Goal: Information Seeking & Learning: Learn about a topic

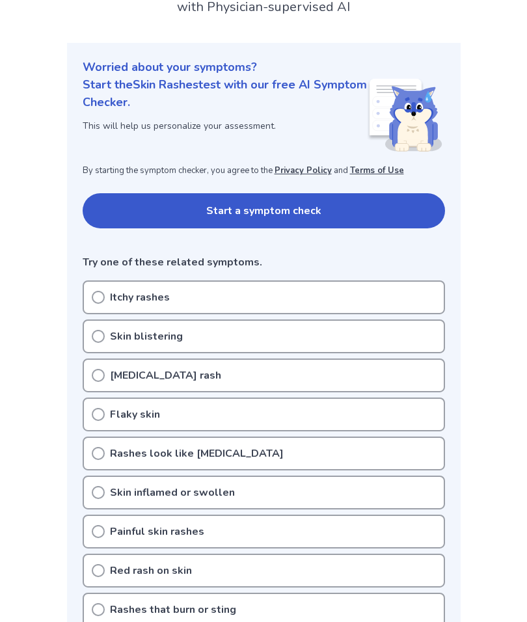
scroll to position [115, 0]
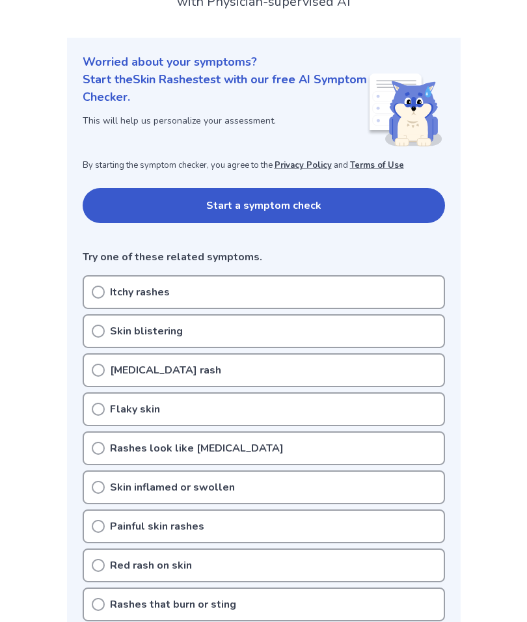
click at [416, 200] on button "Start a symptom check" at bounding box center [264, 205] width 363 height 35
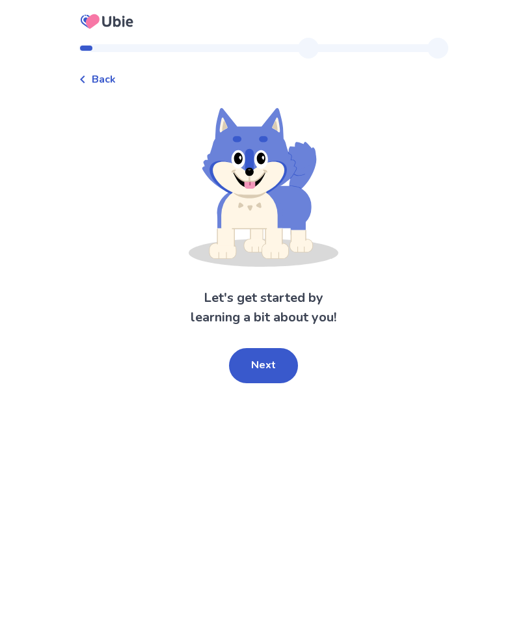
click at [283, 364] on button "Next" at bounding box center [263, 365] width 69 height 35
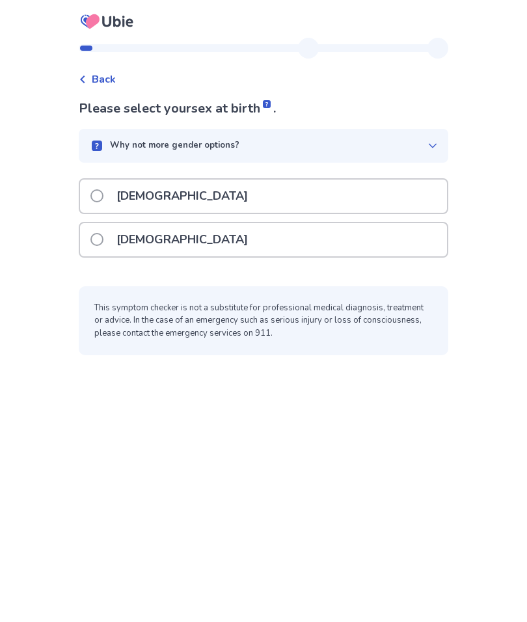
click at [101, 244] on span at bounding box center [96, 239] width 13 height 13
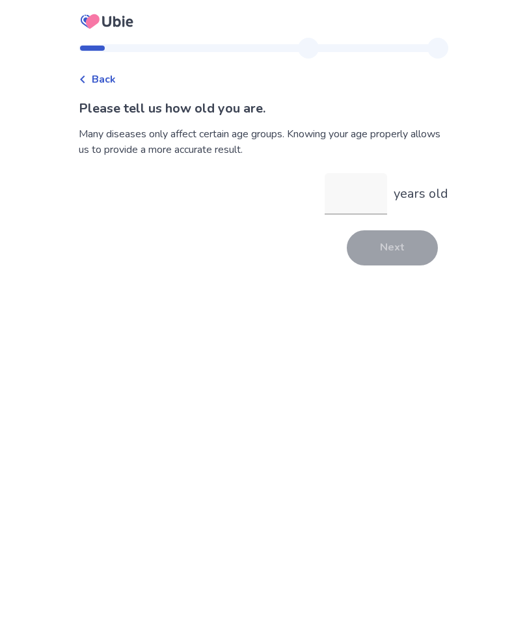
click at [358, 191] on input "years old" at bounding box center [356, 194] width 62 height 42
type input "**"
click at [404, 241] on button "Next" at bounding box center [392, 247] width 91 height 35
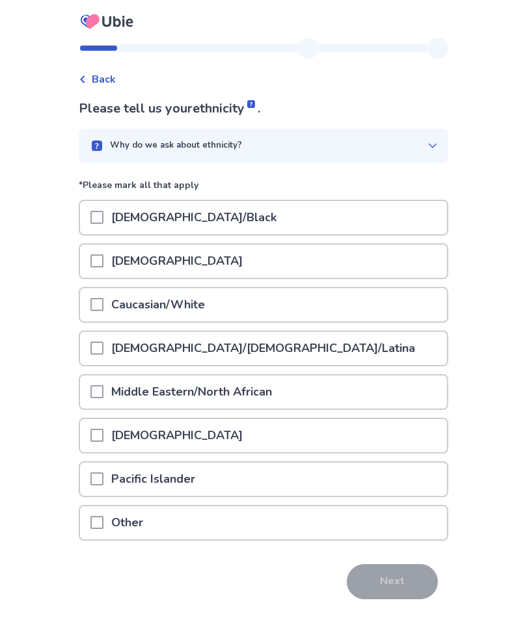
click at [103, 307] on span at bounding box center [96, 304] width 13 height 13
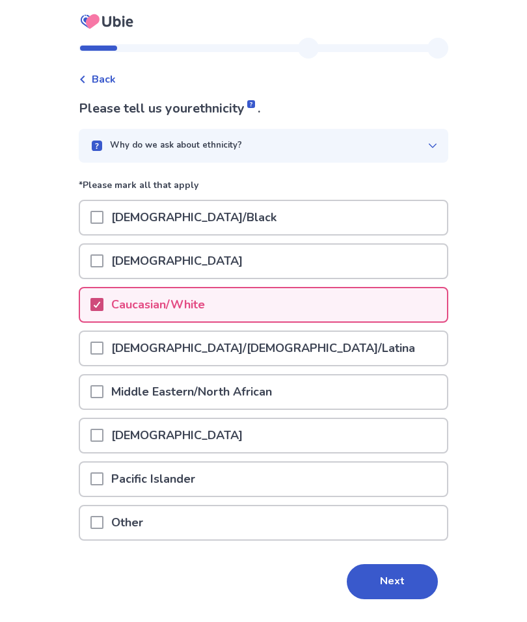
click at [399, 572] on button "Next" at bounding box center [392, 581] width 91 height 35
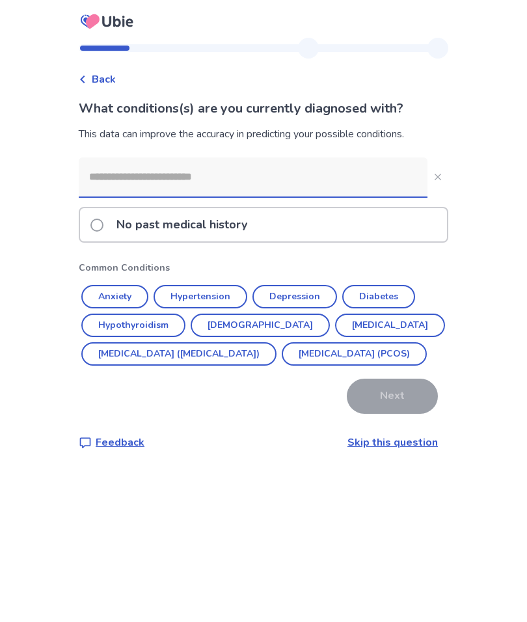
click at [102, 228] on span at bounding box center [96, 225] width 13 height 13
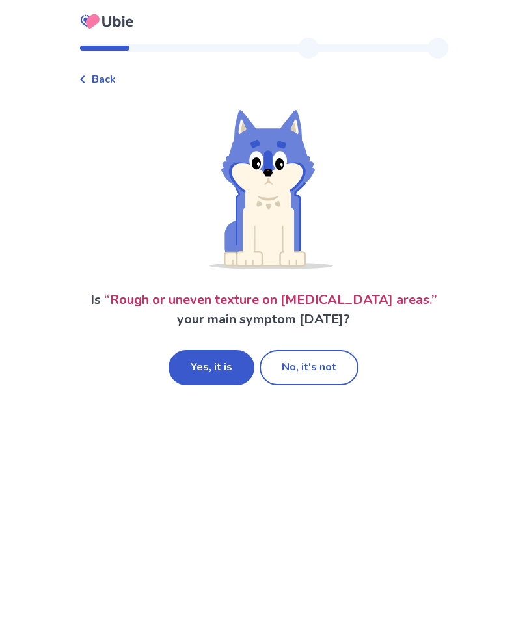
click at [222, 364] on button "Yes, it is" at bounding box center [212, 367] width 86 height 35
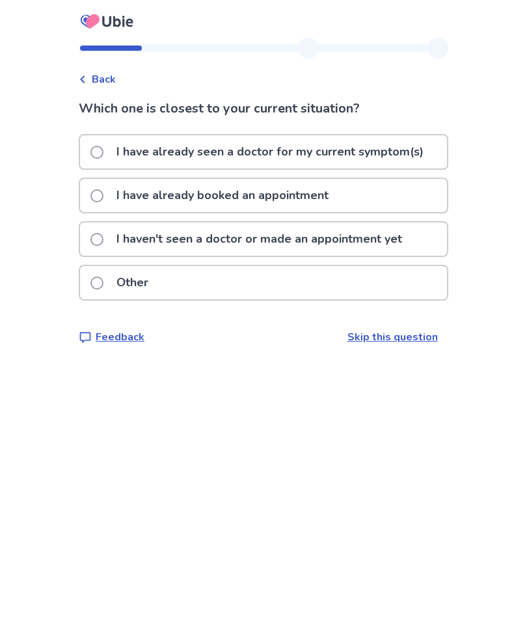
click at [103, 237] on span at bounding box center [96, 239] width 13 height 13
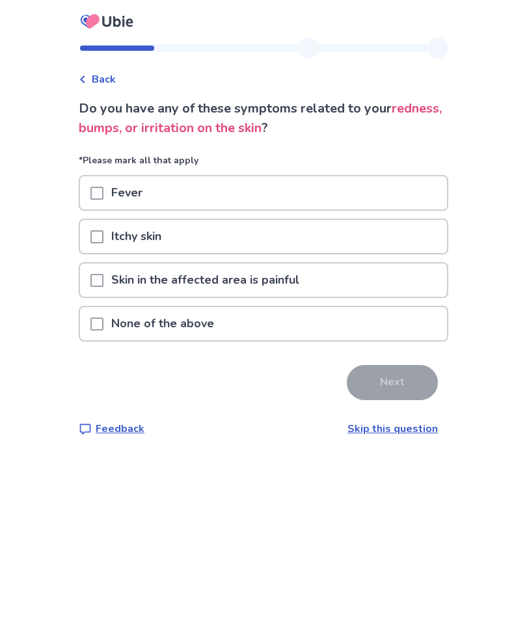
click at [103, 325] on span at bounding box center [96, 324] width 13 height 13
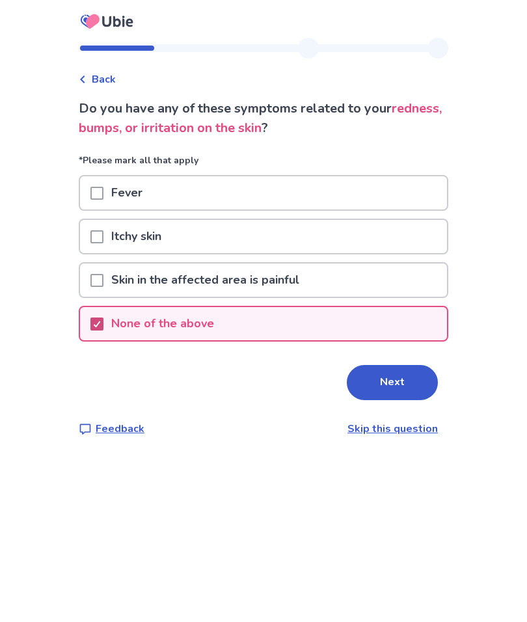
click at [402, 383] on button "Next" at bounding box center [392, 382] width 91 height 35
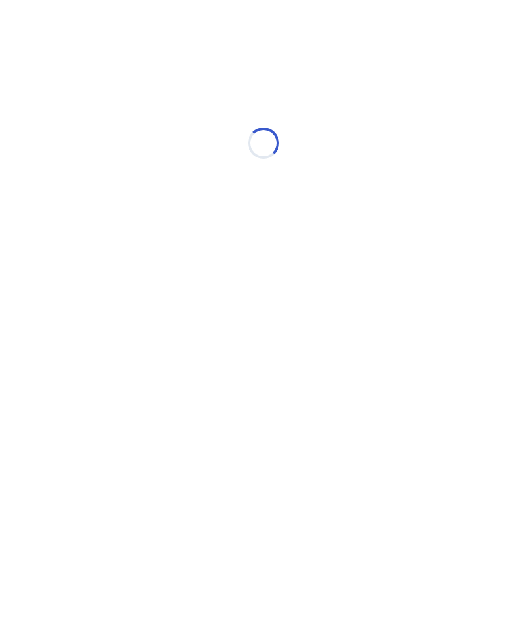
select select "*"
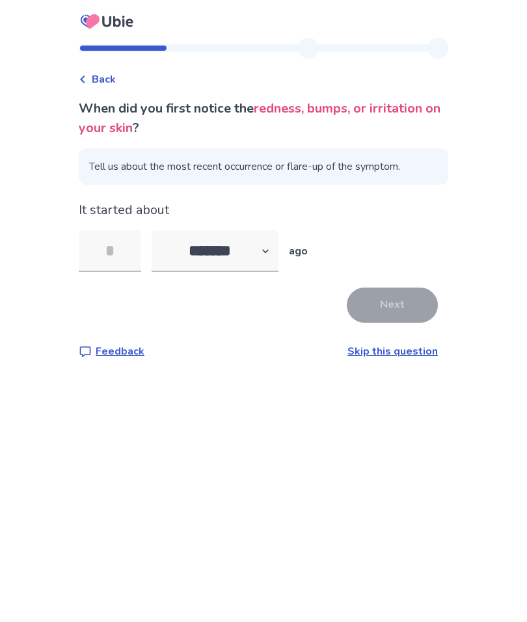
click at [115, 254] on input "tel" at bounding box center [110, 251] width 62 height 42
type input "*"
click at [401, 298] on button "Next" at bounding box center [392, 305] width 91 height 35
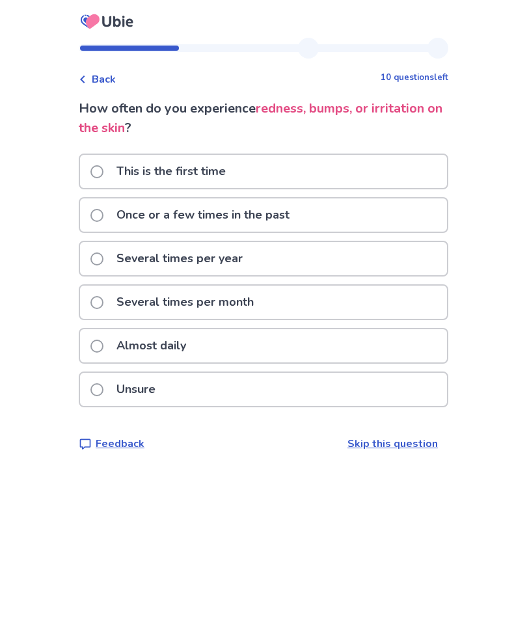
click at [103, 220] on span at bounding box center [96, 215] width 13 height 13
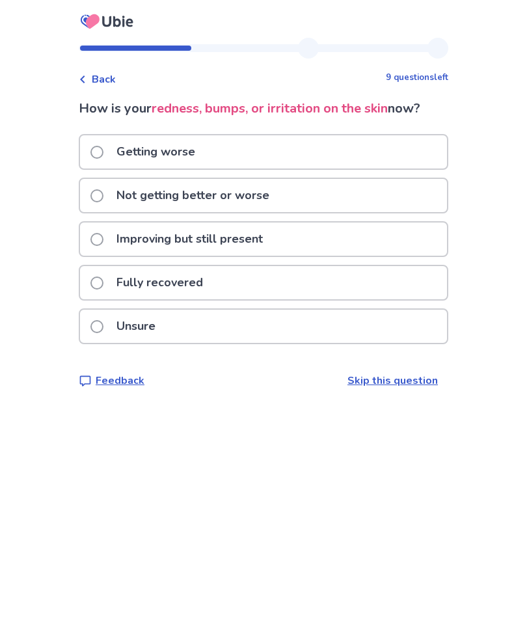
click at [103, 320] on span at bounding box center [96, 326] width 13 height 13
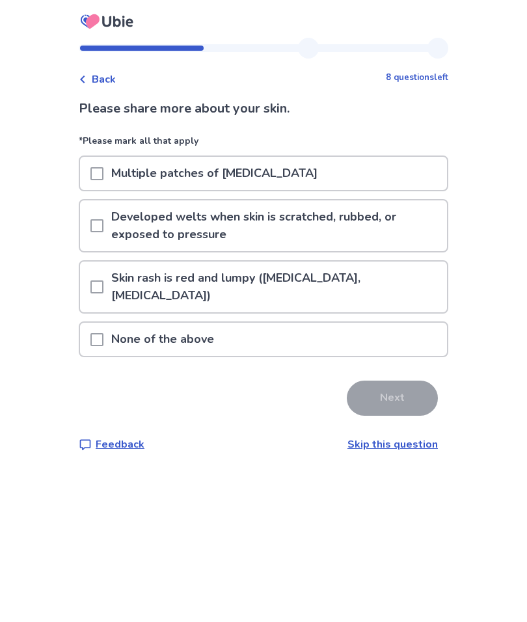
click at [103, 281] on span at bounding box center [96, 287] width 13 height 13
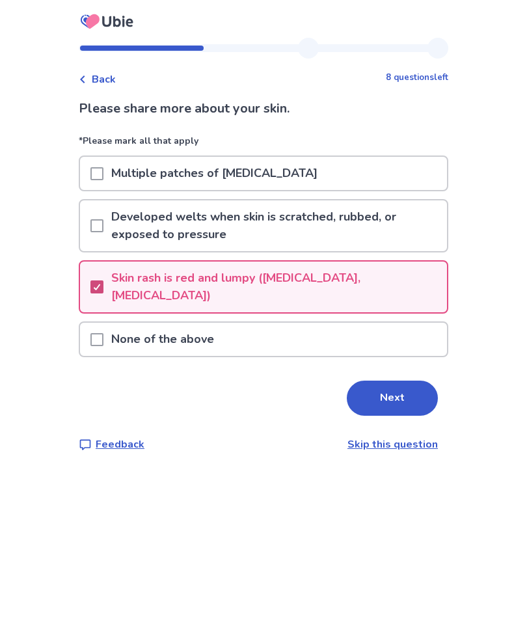
click at [402, 381] on button "Next" at bounding box center [392, 398] width 91 height 35
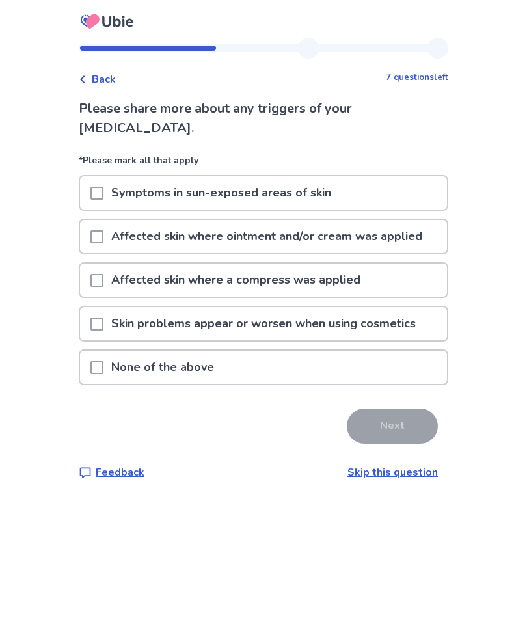
click at [103, 374] on div at bounding box center [96, 367] width 13 height 33
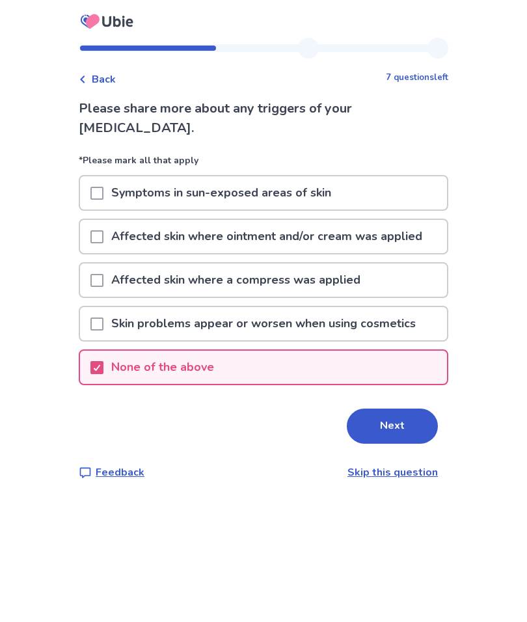
click at [405, 430] on button "Next" at bounding box center [392, 426] width 91 height 35
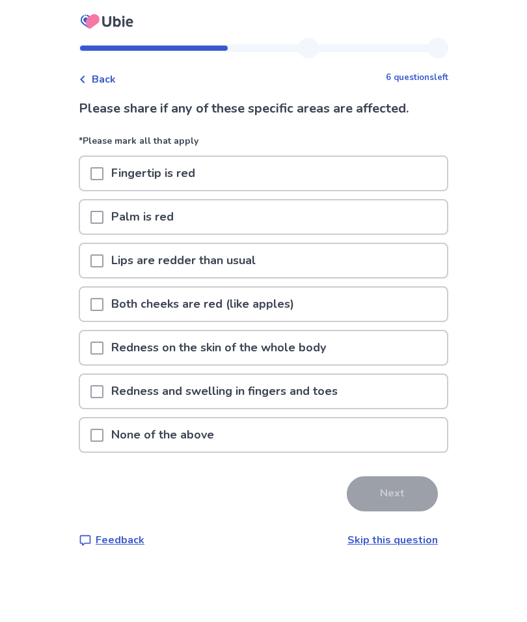
click at [103, 432] on span at bounding box center [96, 435] width 13 height 13
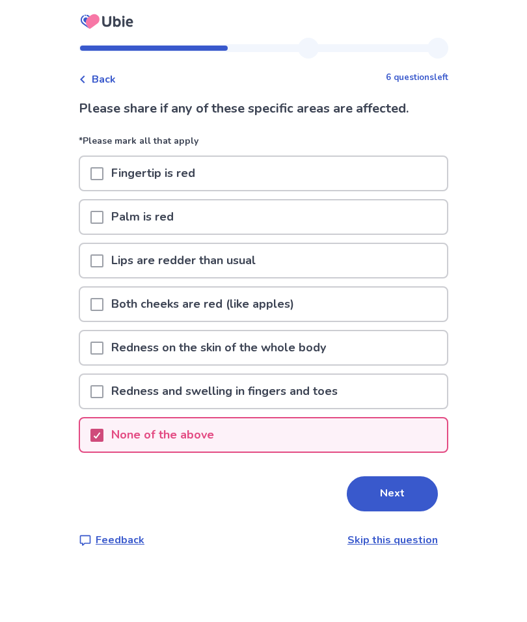
click at [404, 493] on button "Next" at bounding box center [392, 493] width 91 height 35
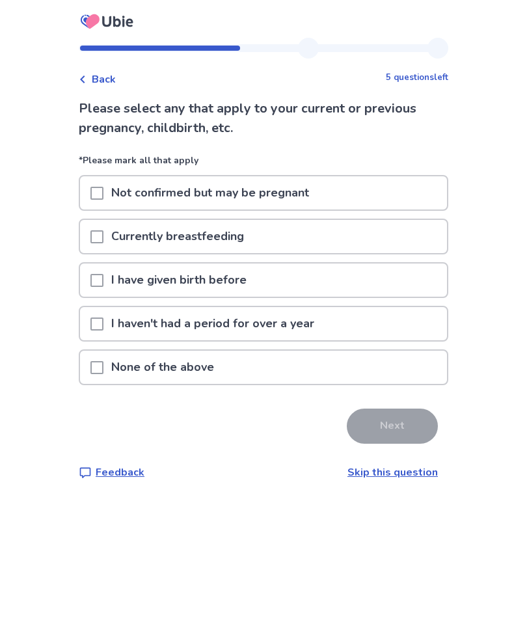
click at [103, 318] on span at bounding box center [96, 324] width 13 height 13
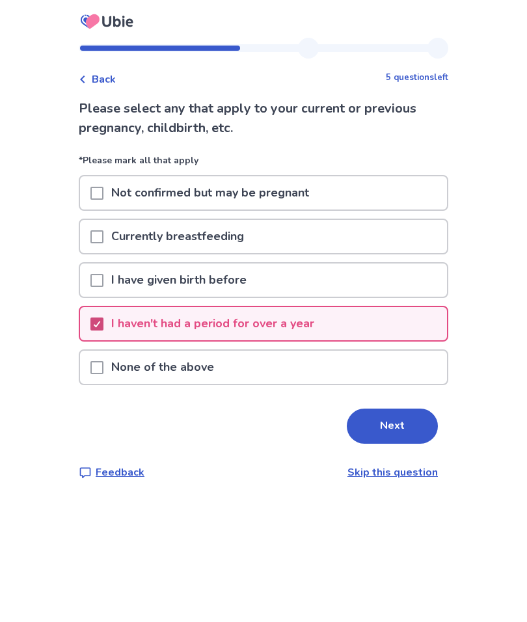
click at [385, 425] on button "Next" at bounding box center [392, 426] width 91 height 35
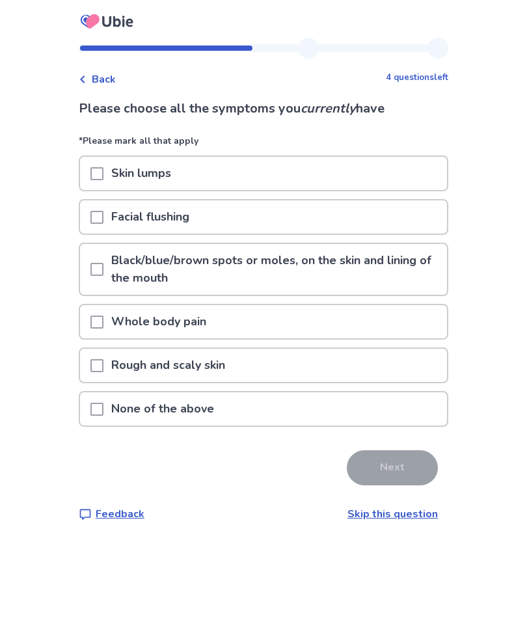
click at [103, 172] on span at bounding box center [96, 173] width 13 height 13
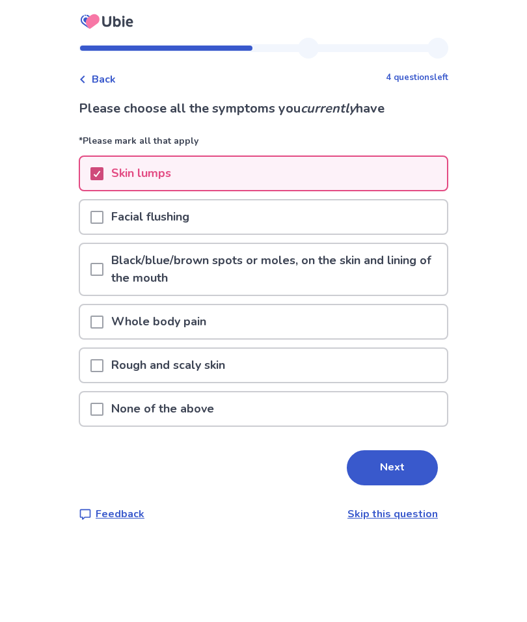
click at [397, 464] on button "Next" at bounding box center [392, 467] width 91 height 35
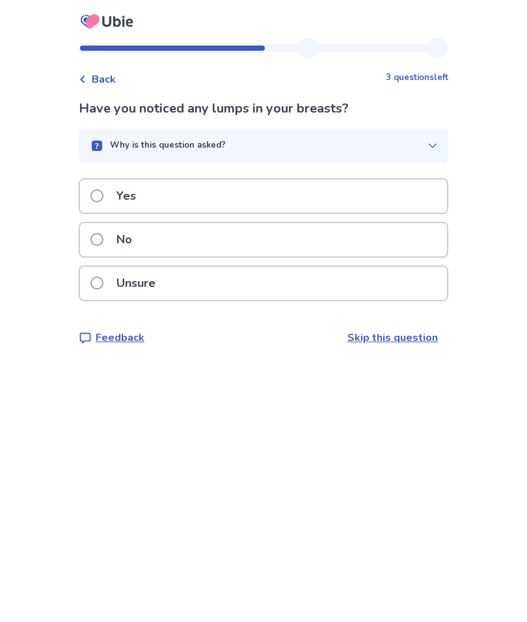
click at [111, 79] on span "Back" at bounding box center [104, 80] width 24 height 16
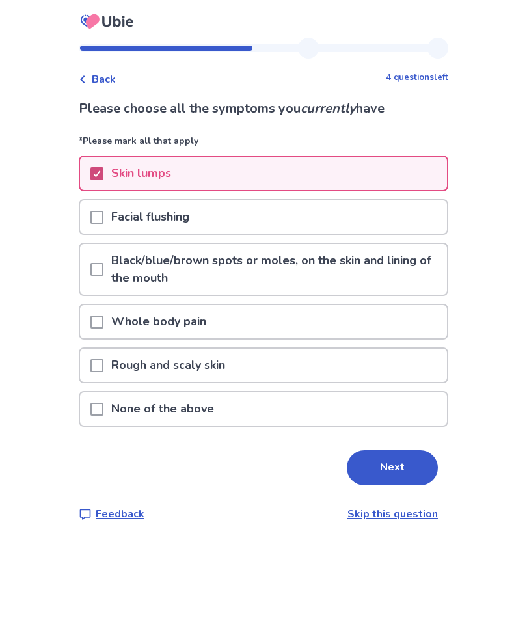
click at [101, 172] on icon at bounding box center [97, 174] width 8 height 7
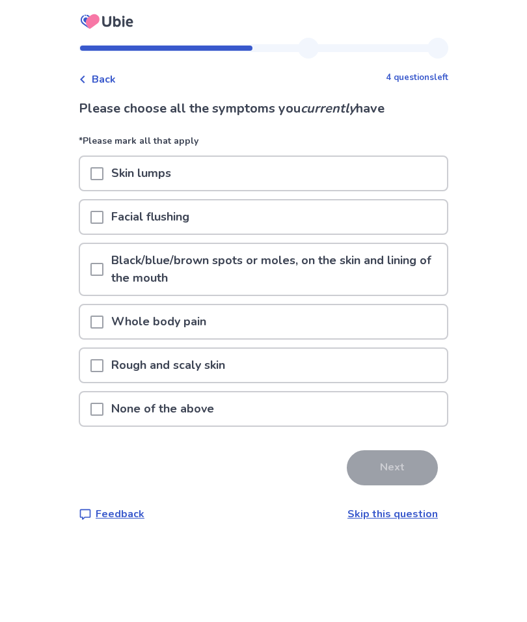
click at [103, 409] on span at bounding box center [96, 409] width 13 height 13
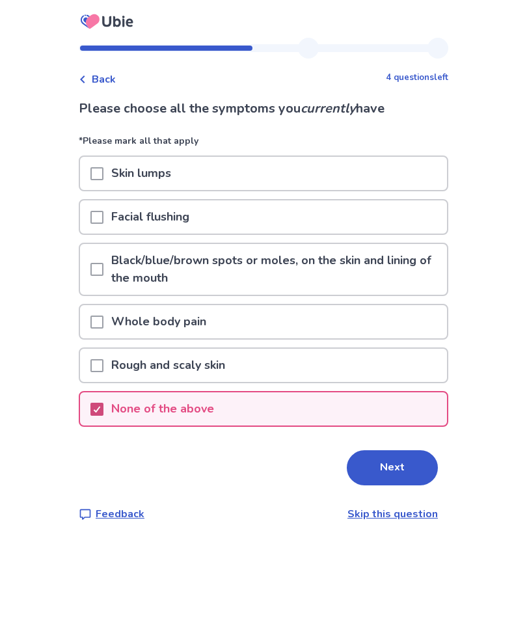
click at [401, 461] on button "Next" at bounding box center [392, 467] width 91 height 35
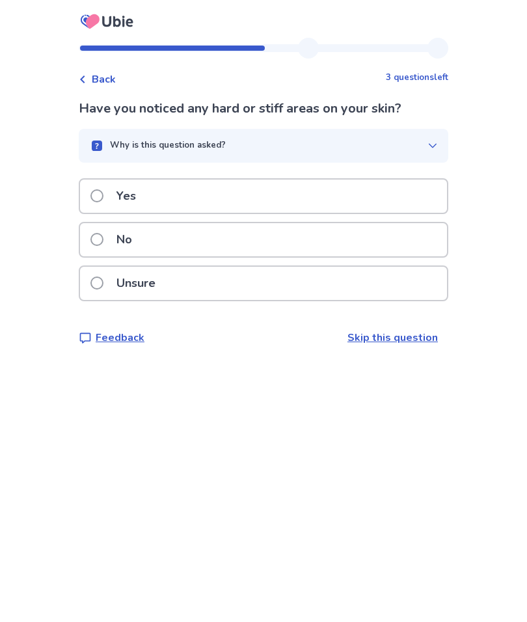
click at [98, 242] on label "No" at bounding box center [114, 239] width 49 height 33
click at [103, 236] on span at bounding box center [96, 239] width 13 height 13
click at [103, 245] on span at bounding box center [96, 239] width 13 height 13
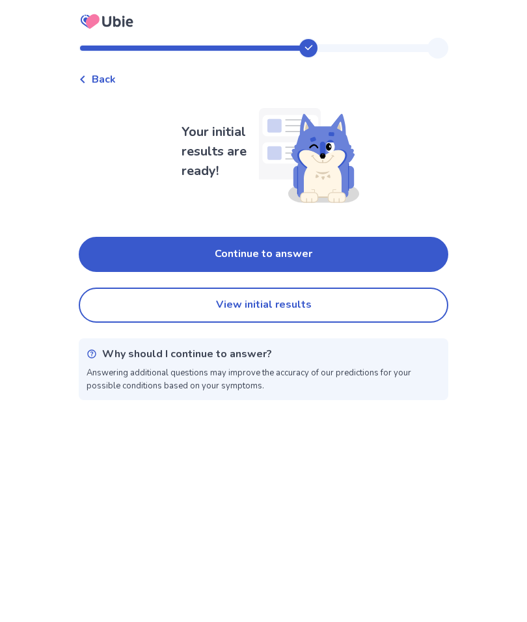
click at [413, 255] on button "Continue to answer" at bounding box center [264, 254] width 370 height 35
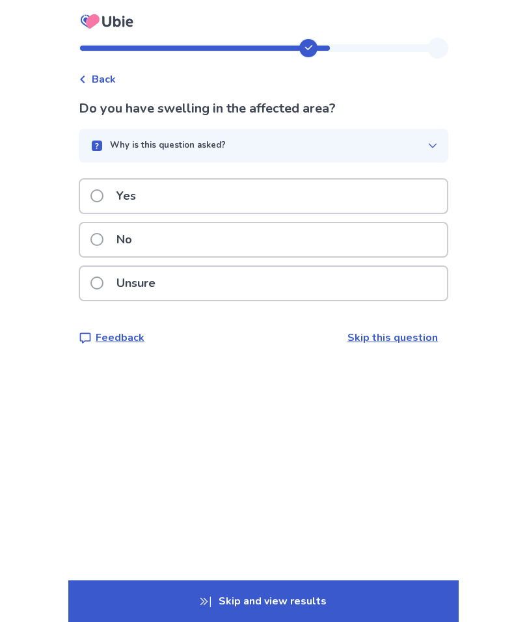
click at [103, 238] on span at bounding box center [96, 239] width 13 height 13
click at [103, 239] on span at bounding box center [96, 239] width 13 height 13
click at [140, 238] on p "No" at bounding box center [124, 239] width 31 height 33
click at [383, 196] on div "Yes" at bounding box center [263, 196] width 367 height 33
click at [285, 195] on div "Yes" at bounding box center [263, 196] width 367 height 33
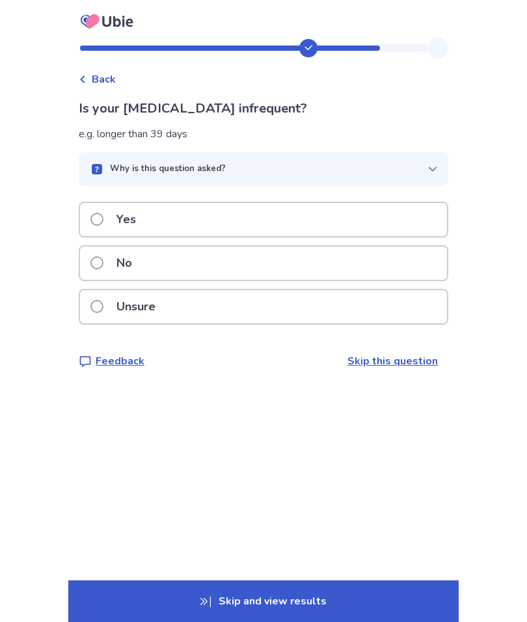
click at [334, 220] on div "Yes" at bounding box center [263, 219] width 367 height 33
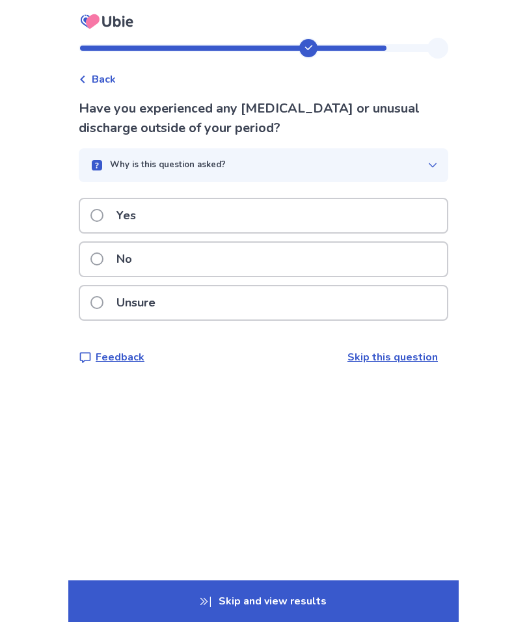
click at [327, 255] on div "No" at bounding box center [263, 259] width 367 height 33
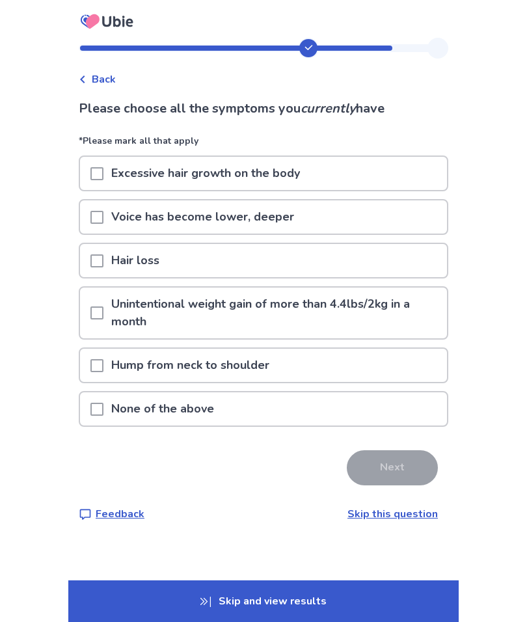
click at [257, 407] on div "None of the above" at bounding box center [263, 409] width 367 height 33
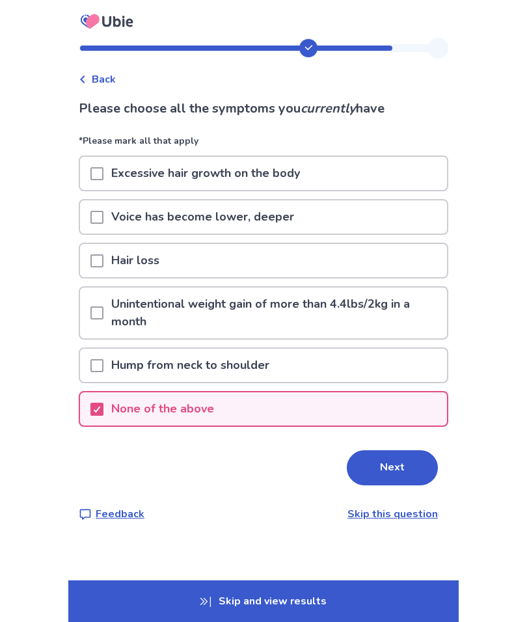
click at [403, 461] on button "Next" at bounding box center [392, 467] width 91 height 35
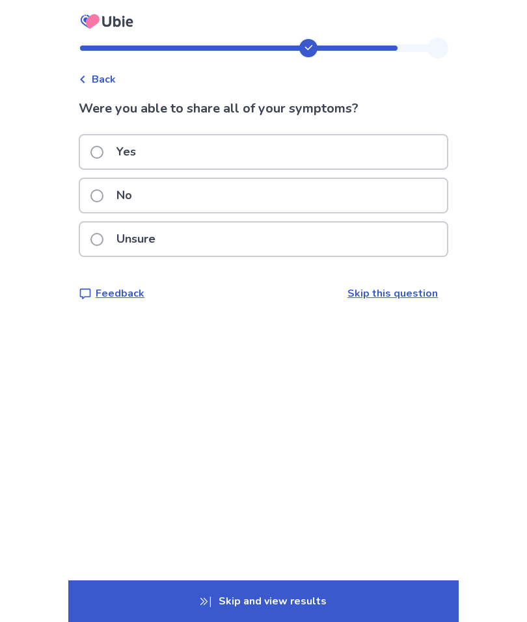
click at [357, 146] on div "Yes" at bounding box center [263, 151] width 367 height 33
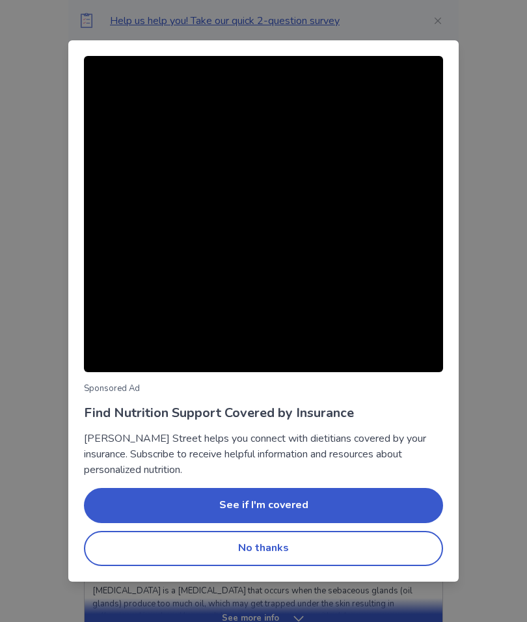
click at [392, 542] on button "No thanks" at bounding box center [263, 548] width 359 height 35
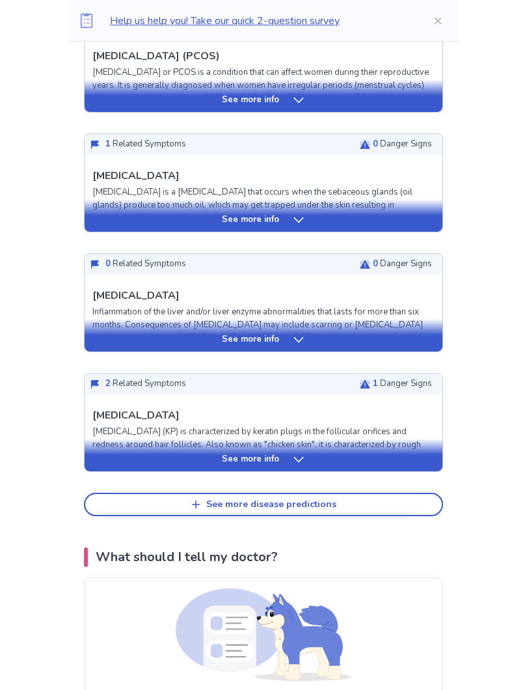
scroll to position [399, 0]
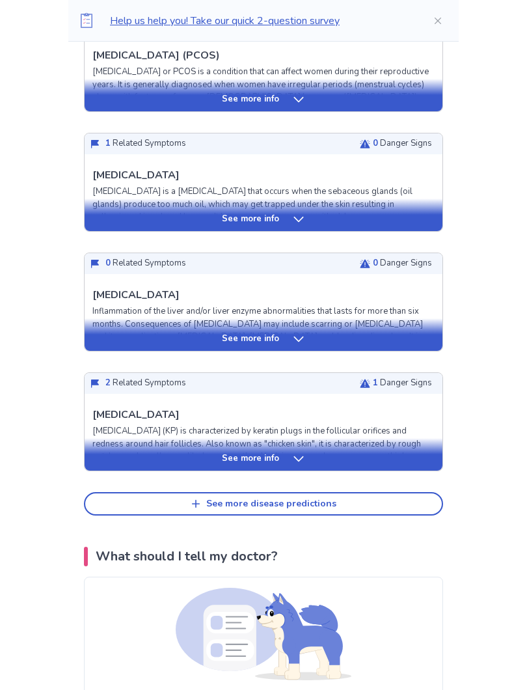
click at [398, 503] on button "See more disease predictions" at bounding box center [263, 504] width 359 height 23
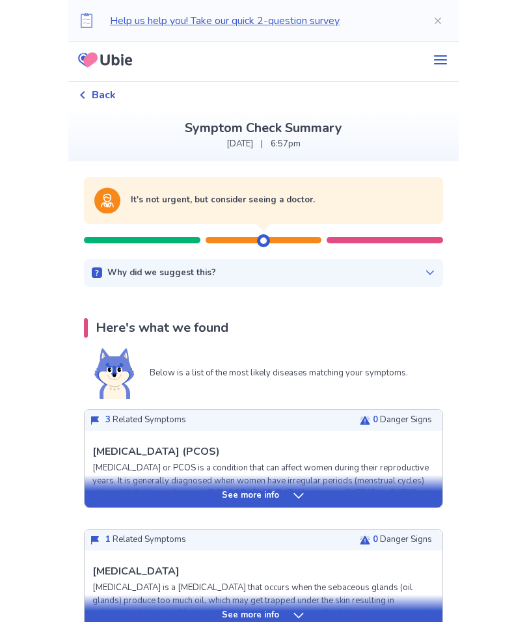
scroll to position [0, 0]
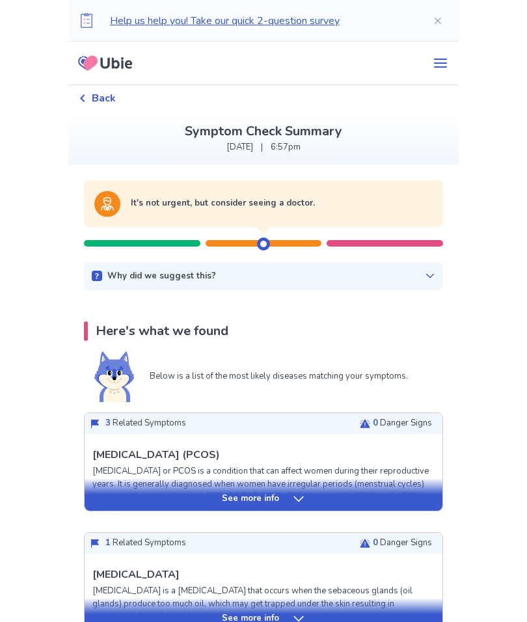
click at [426, 275] on icon at bounding box center [430, 276] width 8 height 5
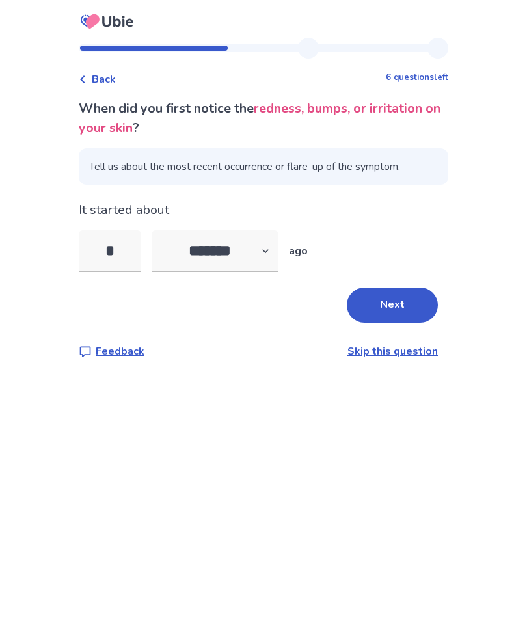
select select "*"
